Goal: Transaction & Acquisition: Purchase product/service

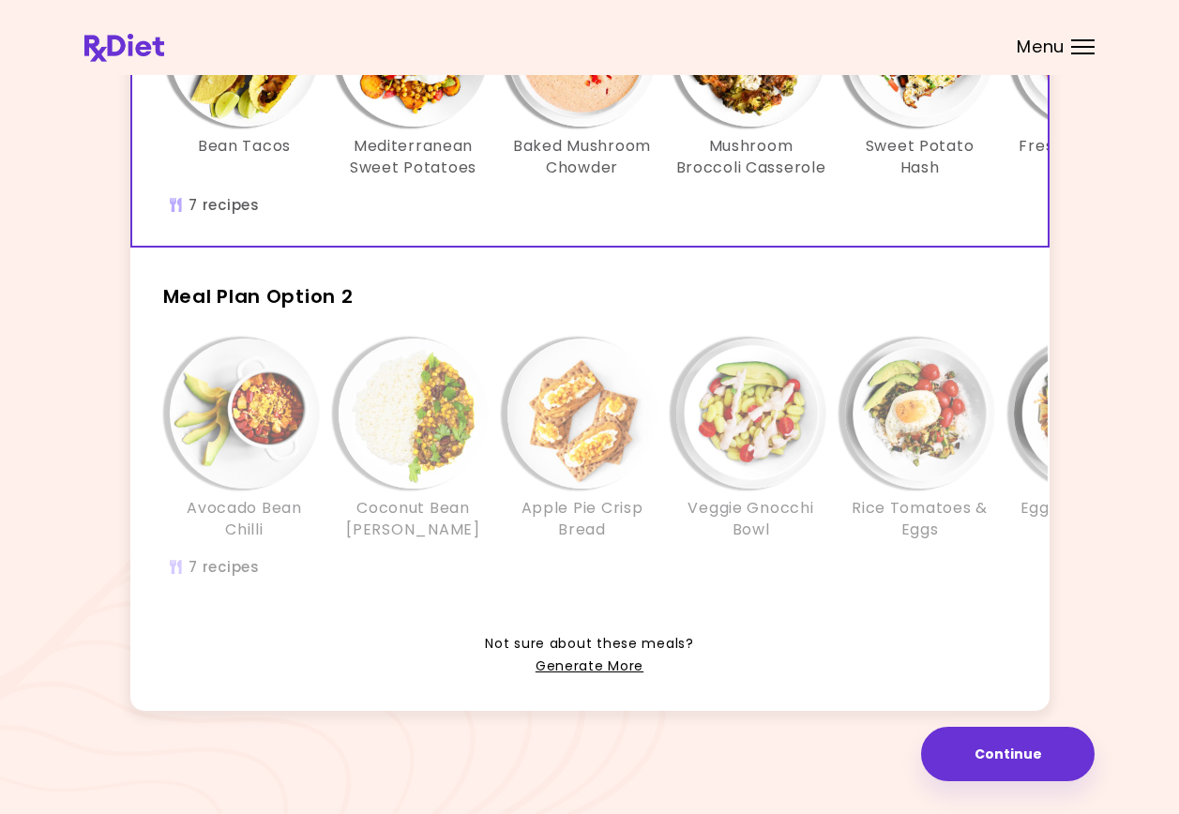
scroll to position [309, 0]
click at [596, 666] on link "Generate More" at bounding box center [589, 666] width 108 height 23
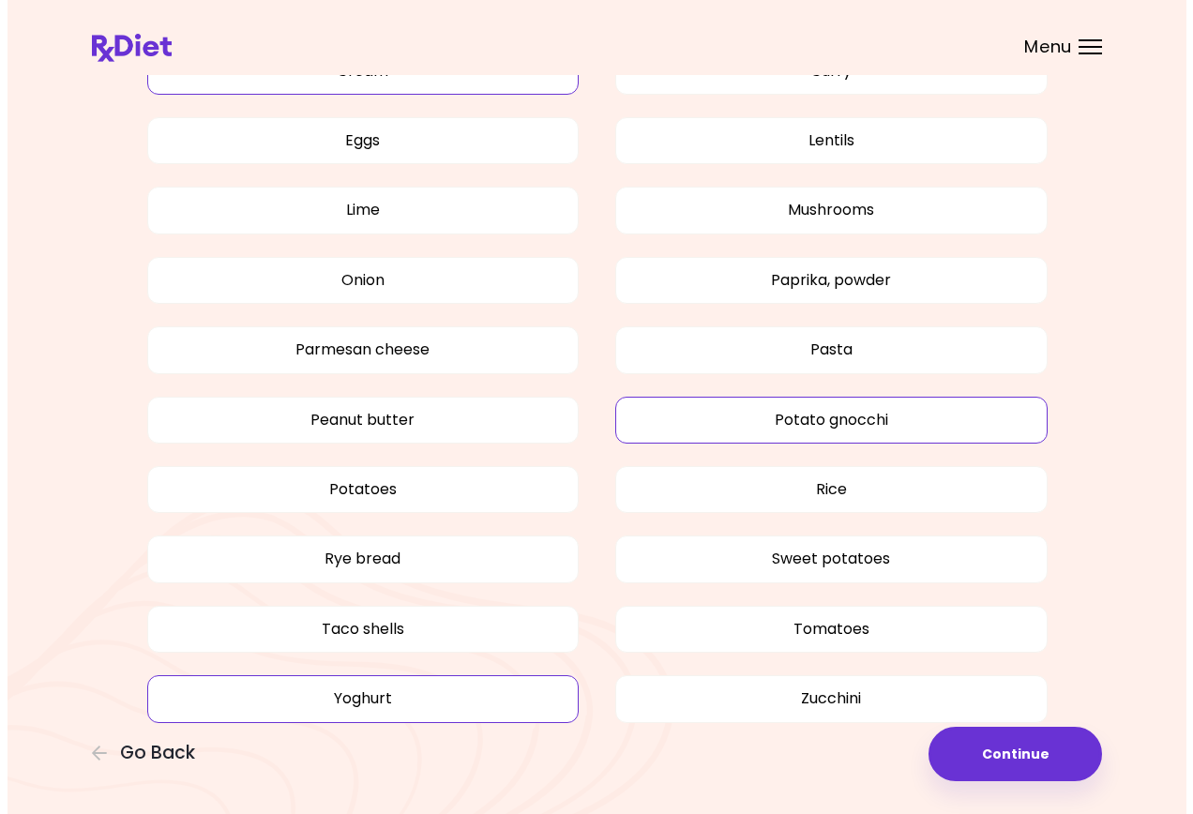
scroll to position [1618, 0]
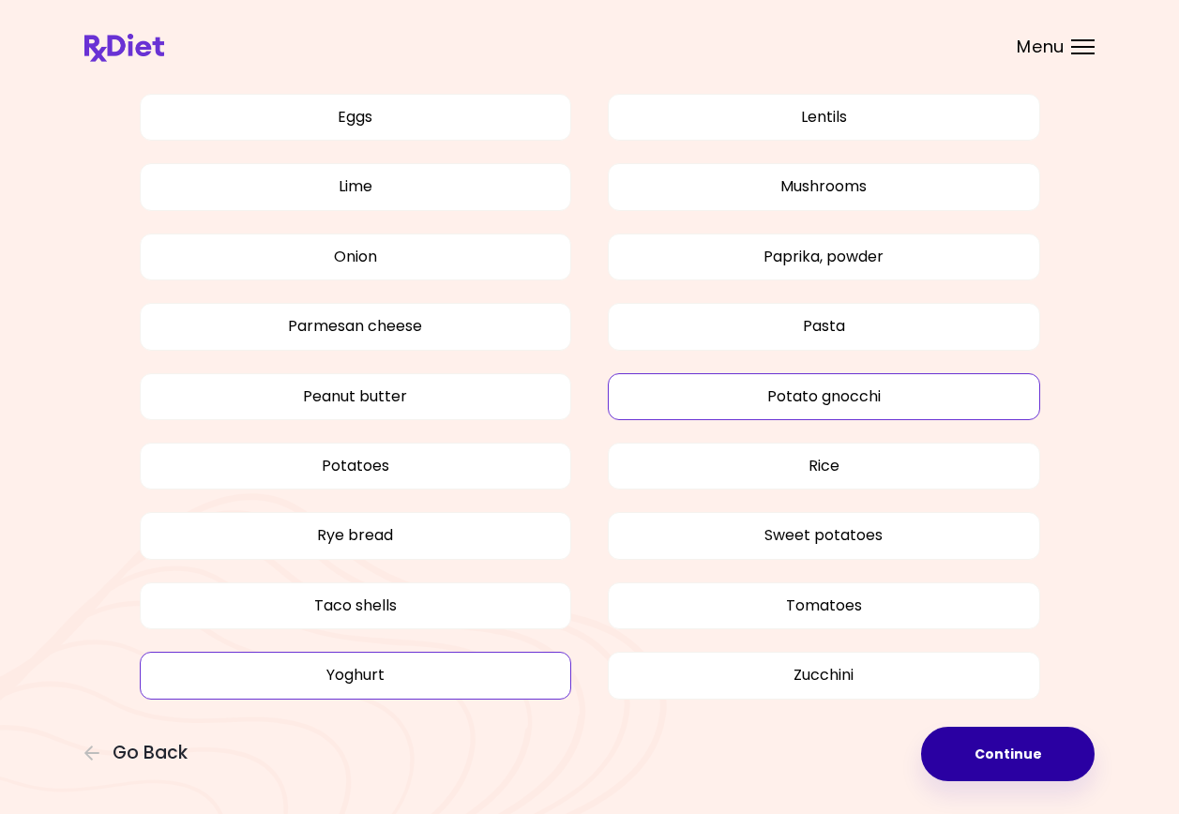
click at [1016, 753] on button "Continue" at bounding box center [1007, 754] width 173 height 54
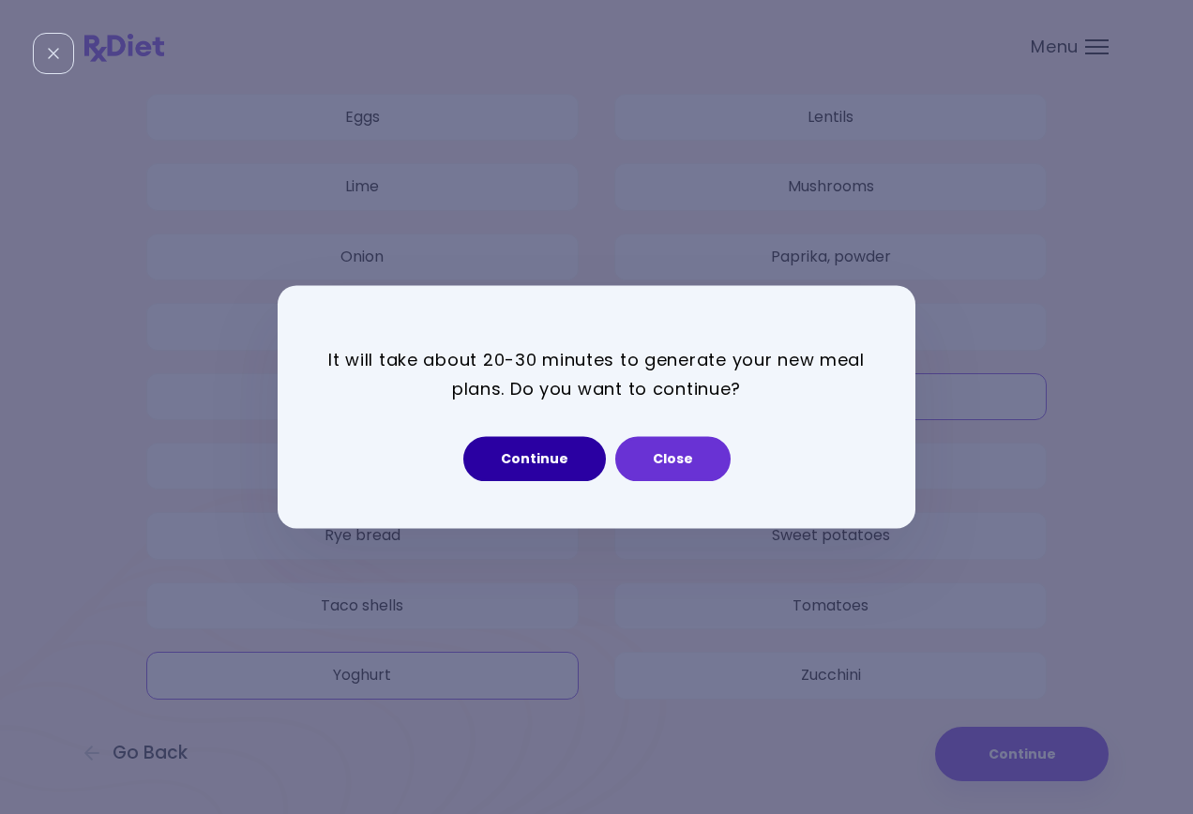
click at [535, 456] on button "Continue" at bounding box center [534, 459] width 143 height 45
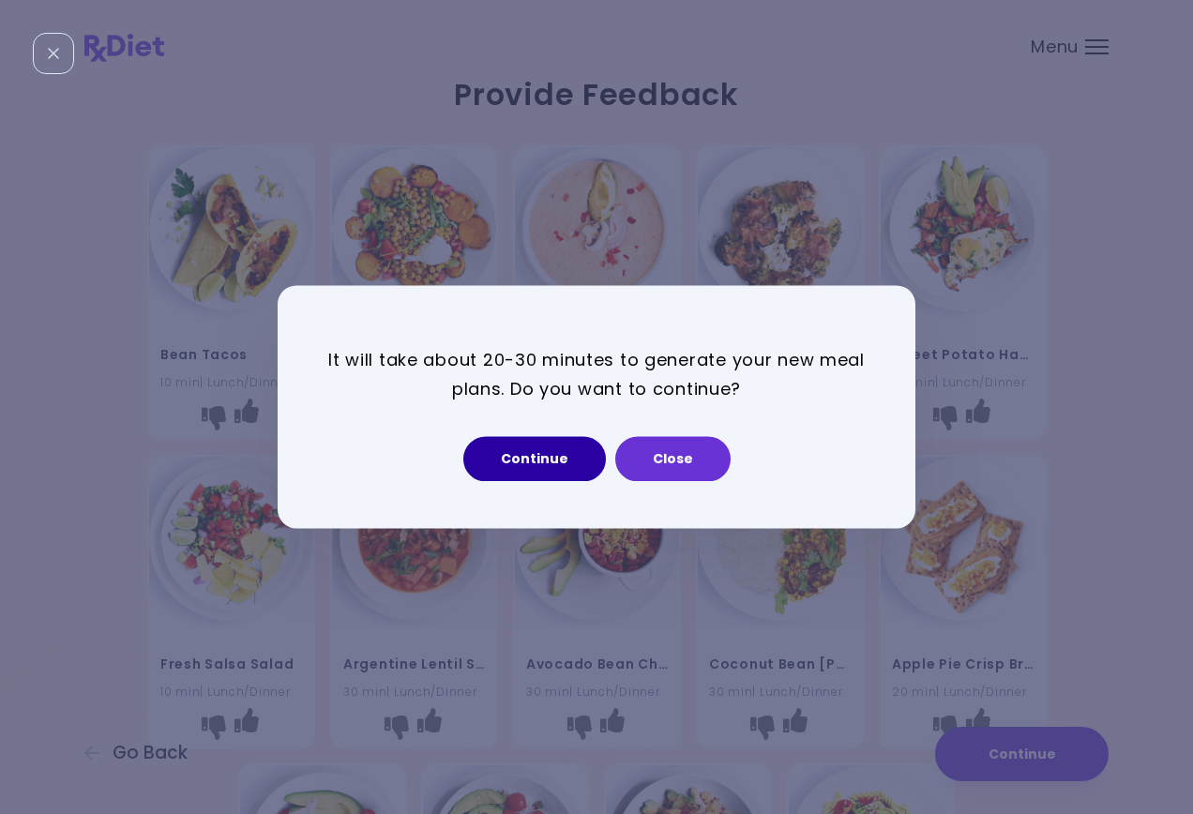
select select "*"
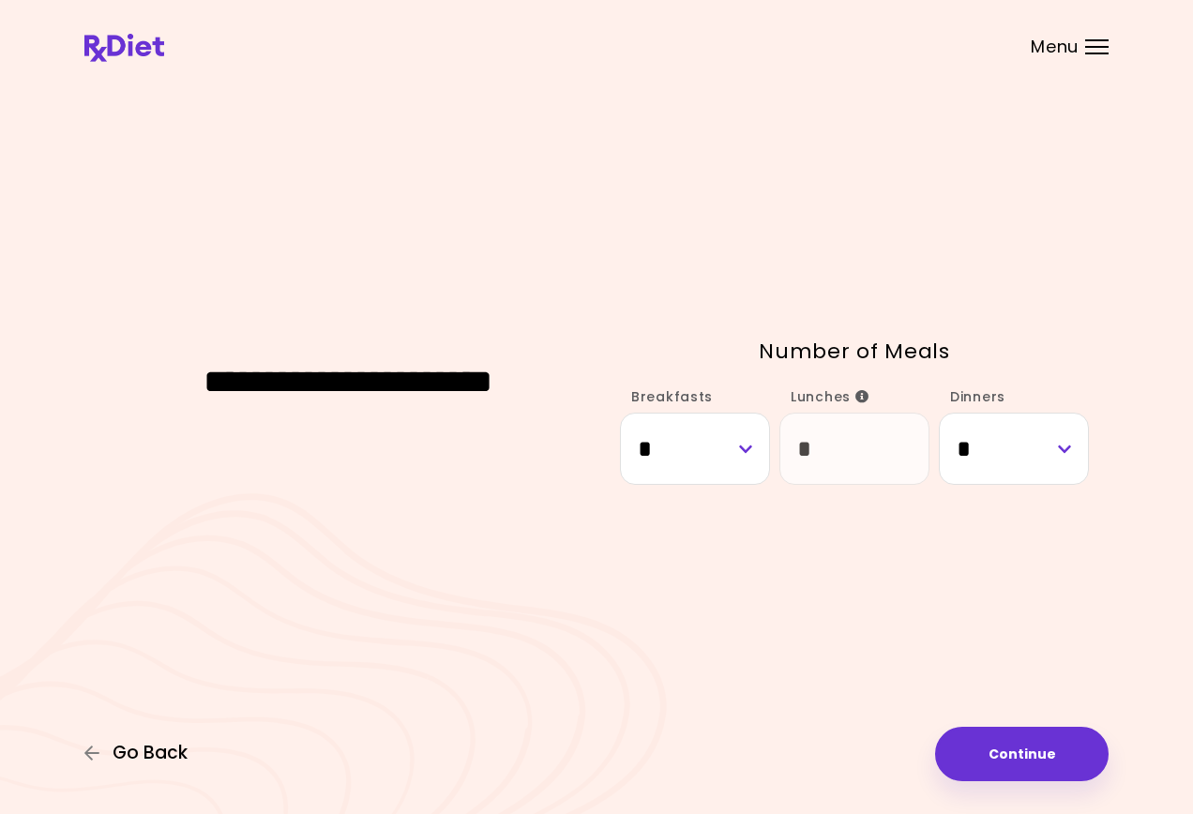
click at [160, 750] on span "Go Back" at bounding box center [150, 753] width 75 height 21
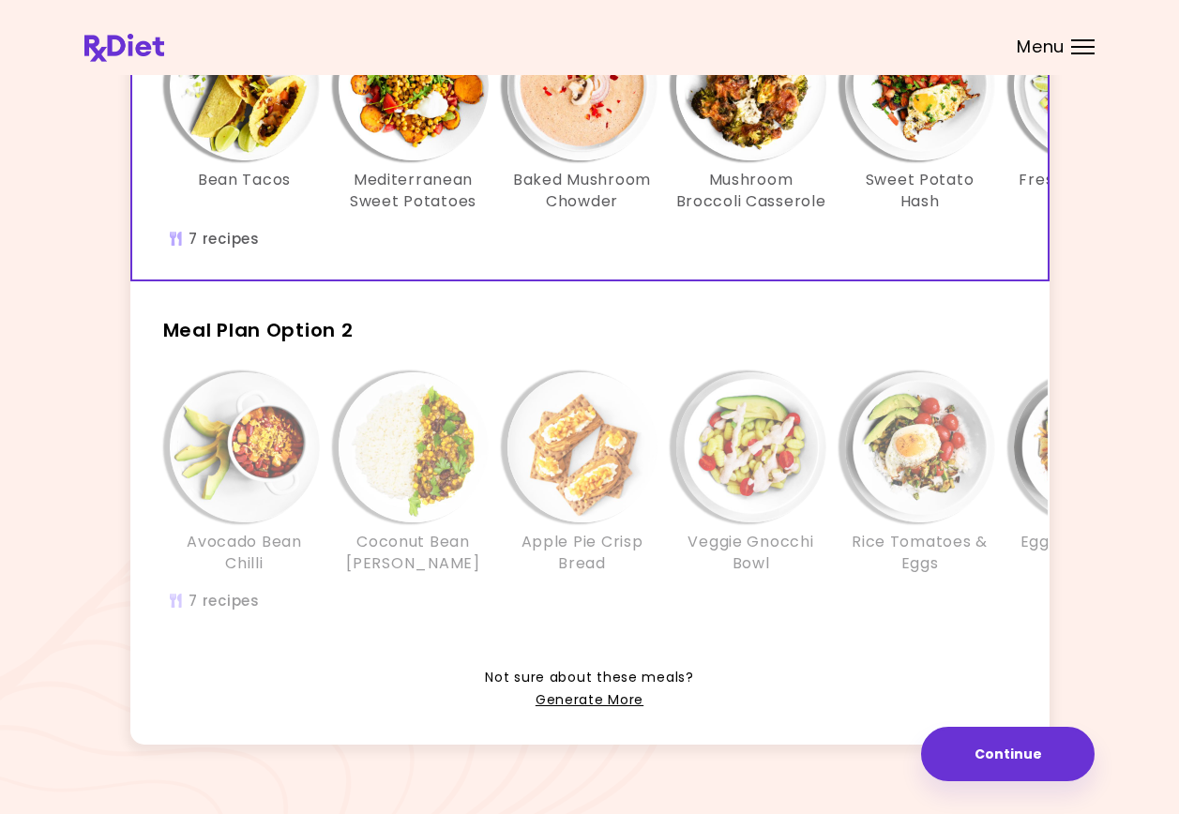
scroll to position [281, 0]
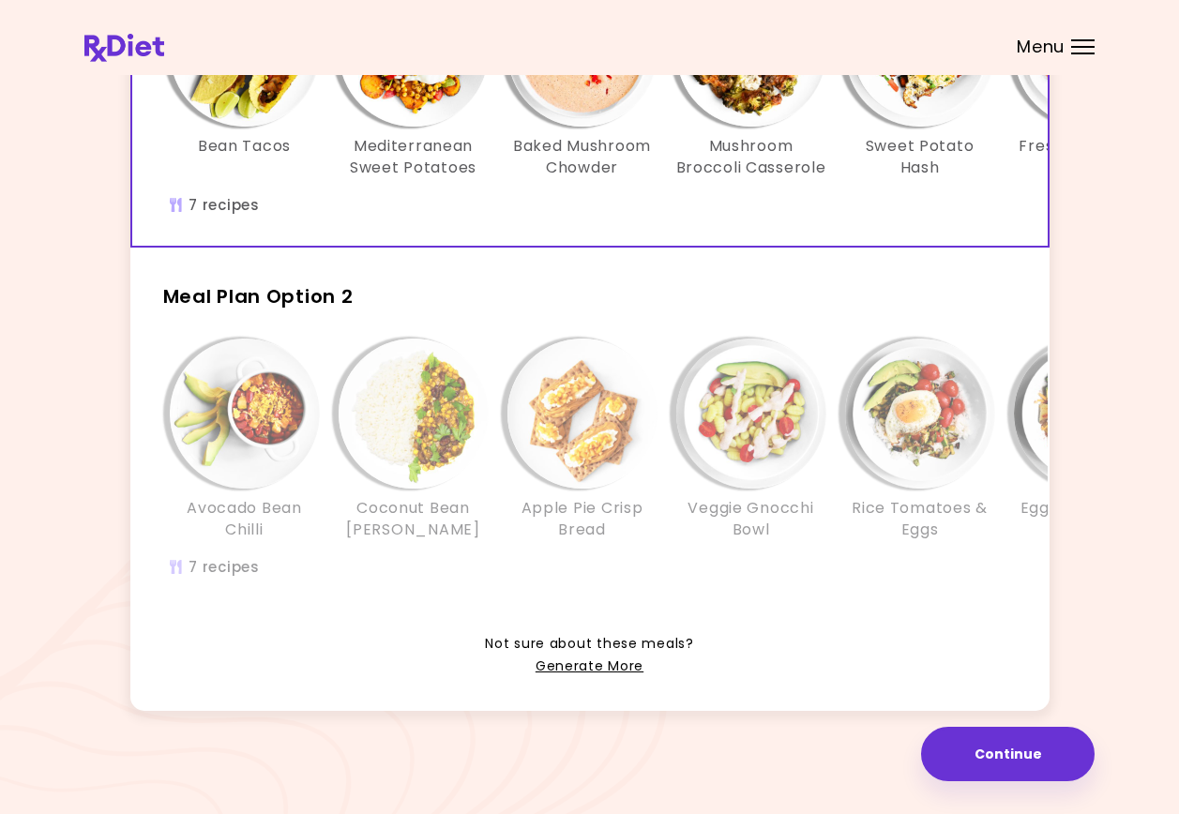
click at [693, 535] on h3 "Veggie Gnocchi Bowl" at bounding box center [751, 519] width 150 height 42
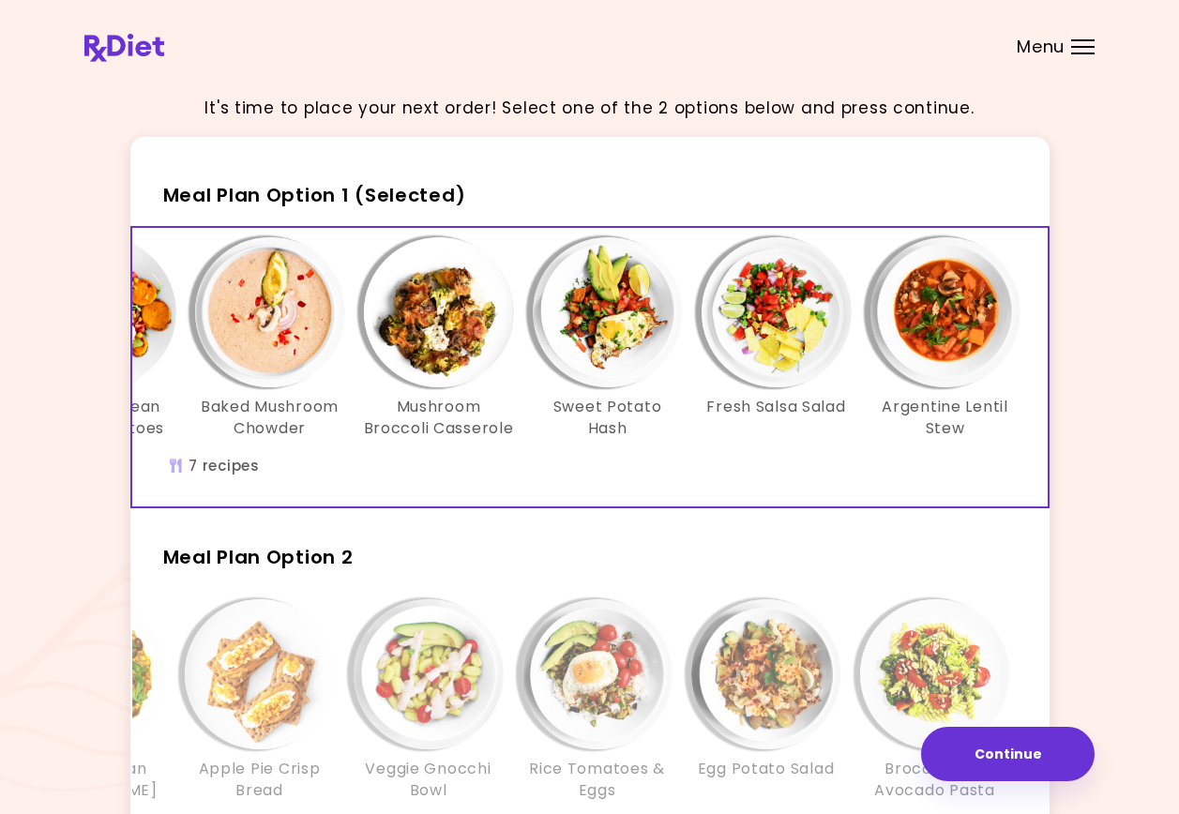
scroll to position [0, 323]
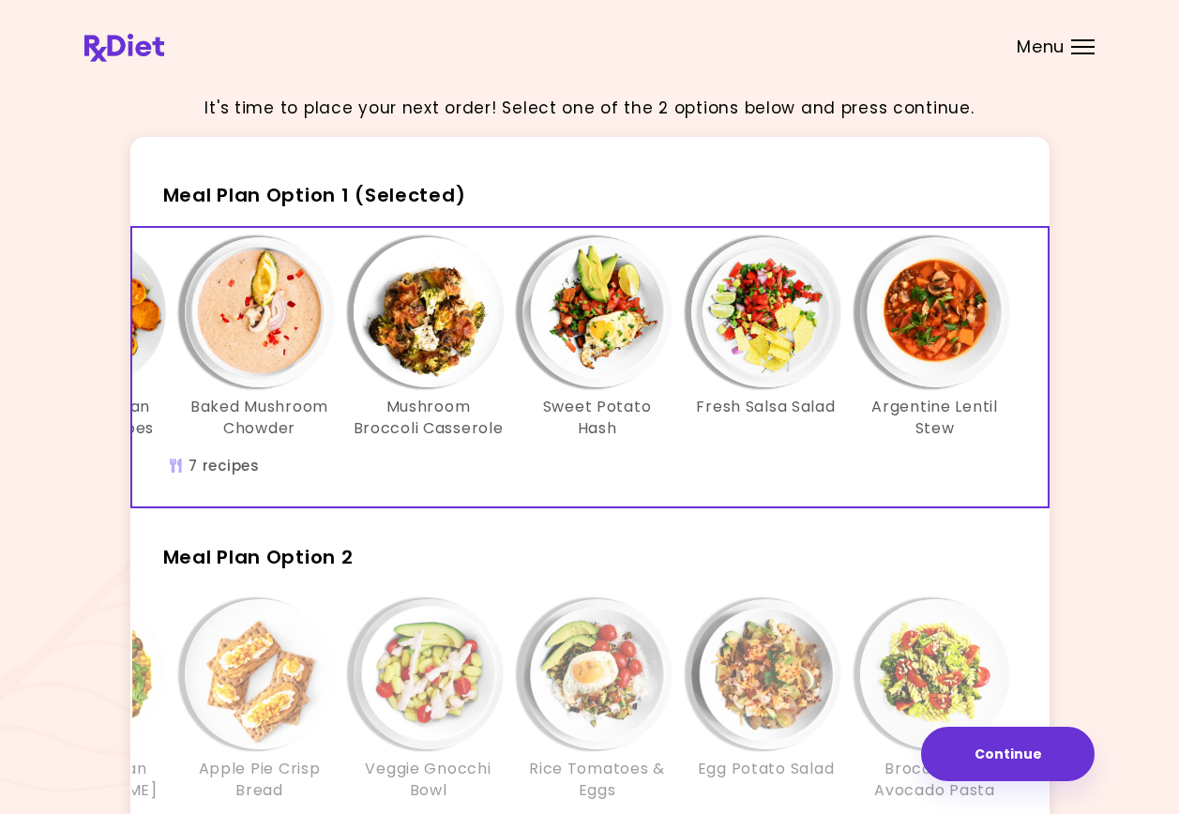
click at [765, 334] on img "Info - Fresh Salsa Salad - Meal Plan Option 1 (Selected)" at bounding box center [766, 312] width 150 height 150
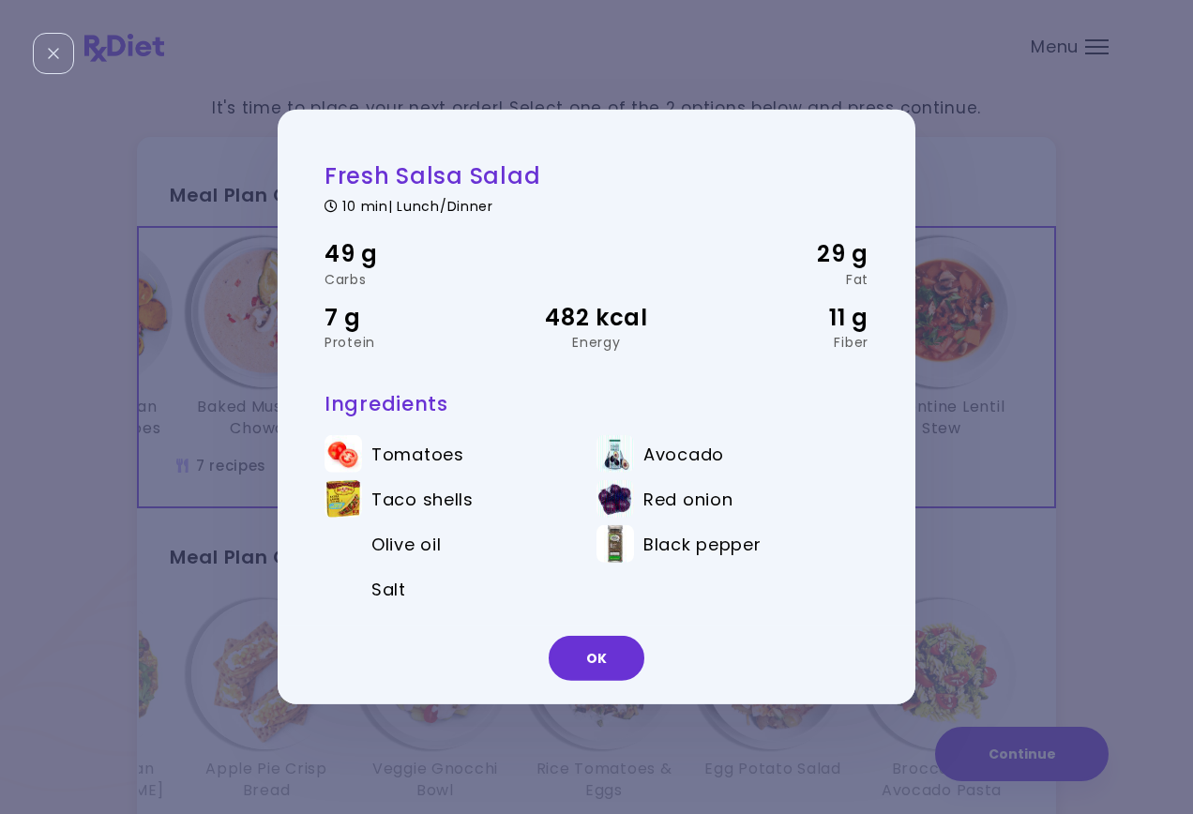
click at [986, 91] on div "Fresh Salsa Salad 10 min | Lunch/Dinner 49 g Carbs 29 g Fat 7 g Protein 482 kca…" at bounding box center [596, 407] width 1193 height 814
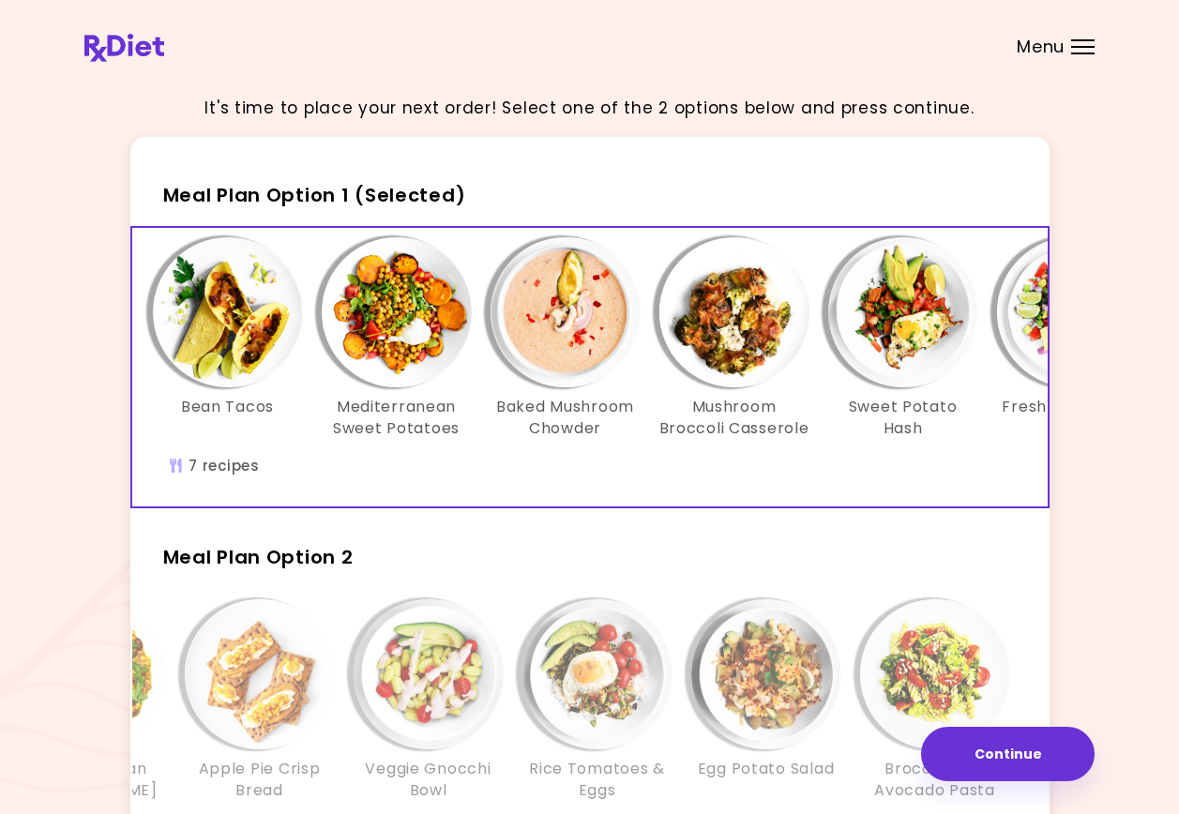
scroll to position [0, 0]
